Goal: Find specific page/section: Find specific page/section

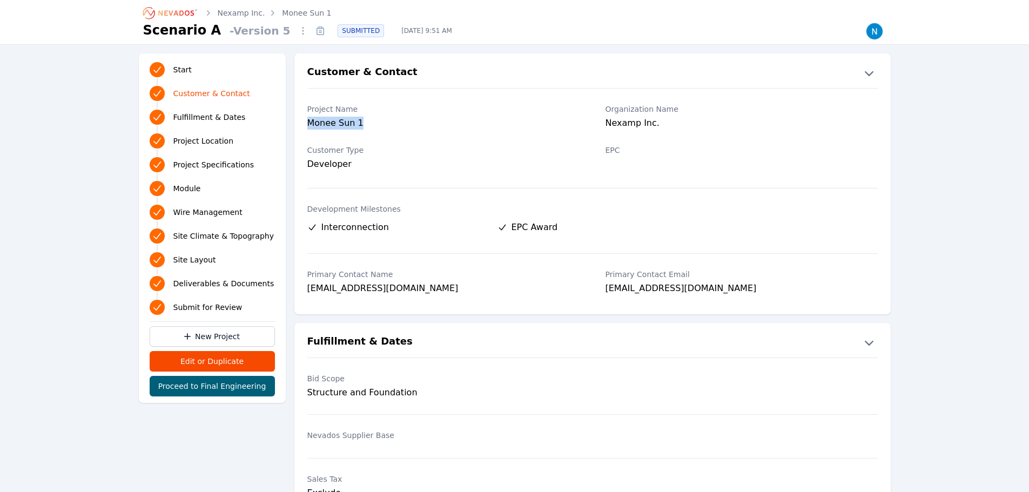
drag, startPoint x: 363, startPoint y: 123, endPoint x: 303, endPoint y: 127, distance: 60.1
click at [303, 127] on div "Project Name [PERSON_NAME] 1 Organization Name Nexamp Inc." at bounding box center [592, 117] width 596 height 41
copy div "Monee Sun 1"
click at [251, 13] on link "Nexamp Inc." at bounding box center [242, 13] width 48 height 11
click at [286, 12] on link "Monee Sun 1" at bounding box center [306, 13] width 49 height 11
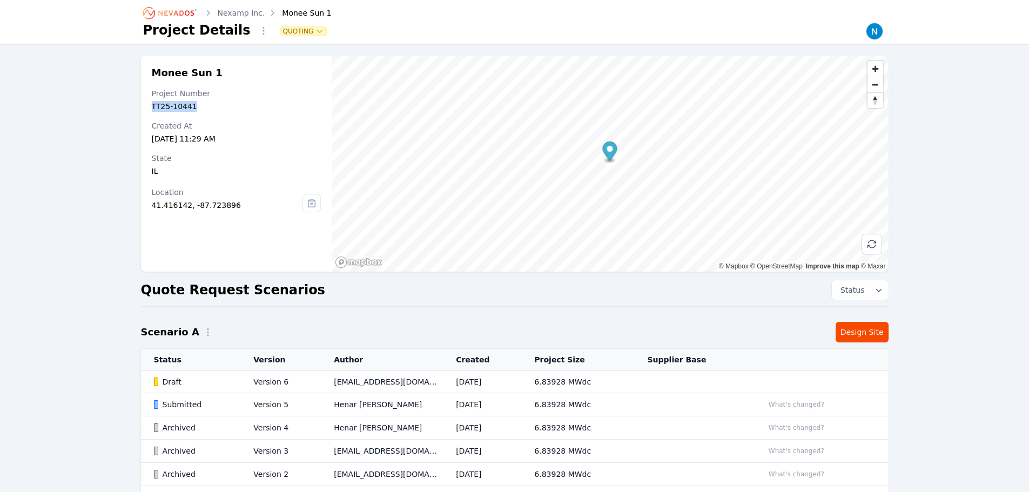
drag, startPoint x: 194, startPoint y: 106, endPoint x: 149, endPoint y: 106, distance: 44.8
click at [149, 106] on div "Monee Sun 1 Project Number TT25-10441 Created At [DATE] 11:29 AM State [US_STAT…" at bounding box center [236, 164] width 191 height 216
copy div "TT25-10441"
